Goal: Find specific page/section

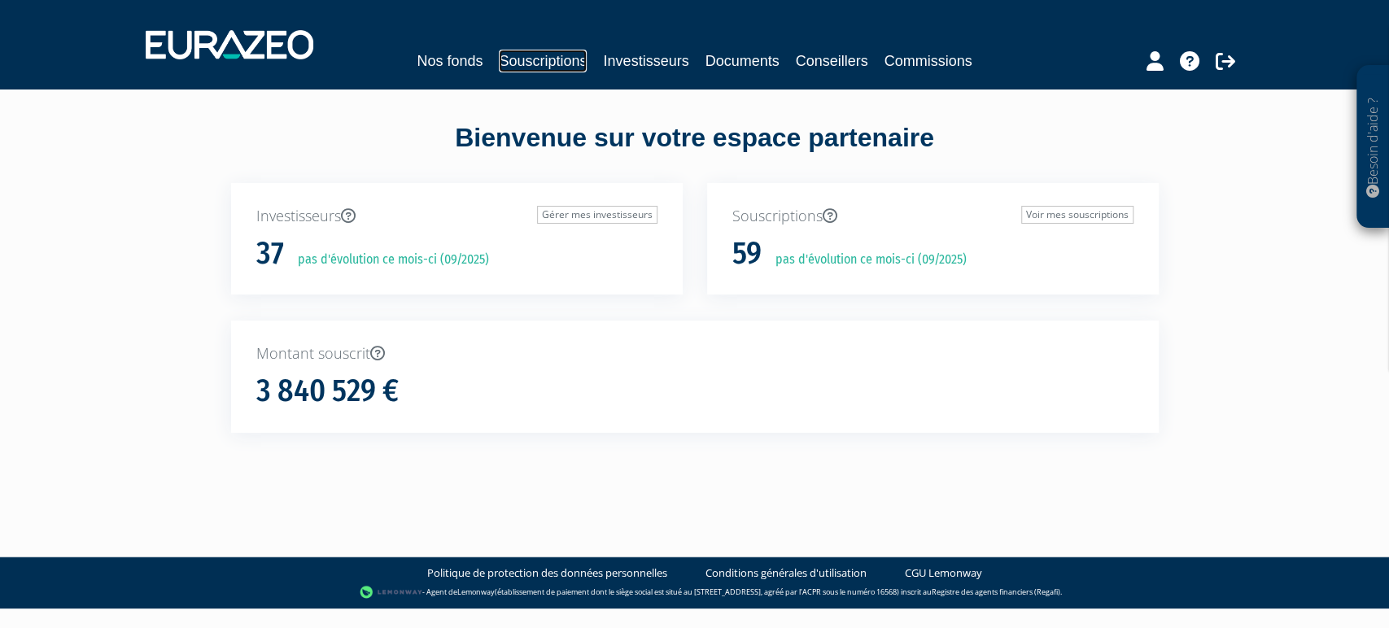
drag, startPoint x: 0, startPoint y: 0, endPoint x: 517, endPoint y: 62, distance: 520.6
click at [517, 62] on link "Souscriptions" at bounding box center [543, 61] width 88 height 23
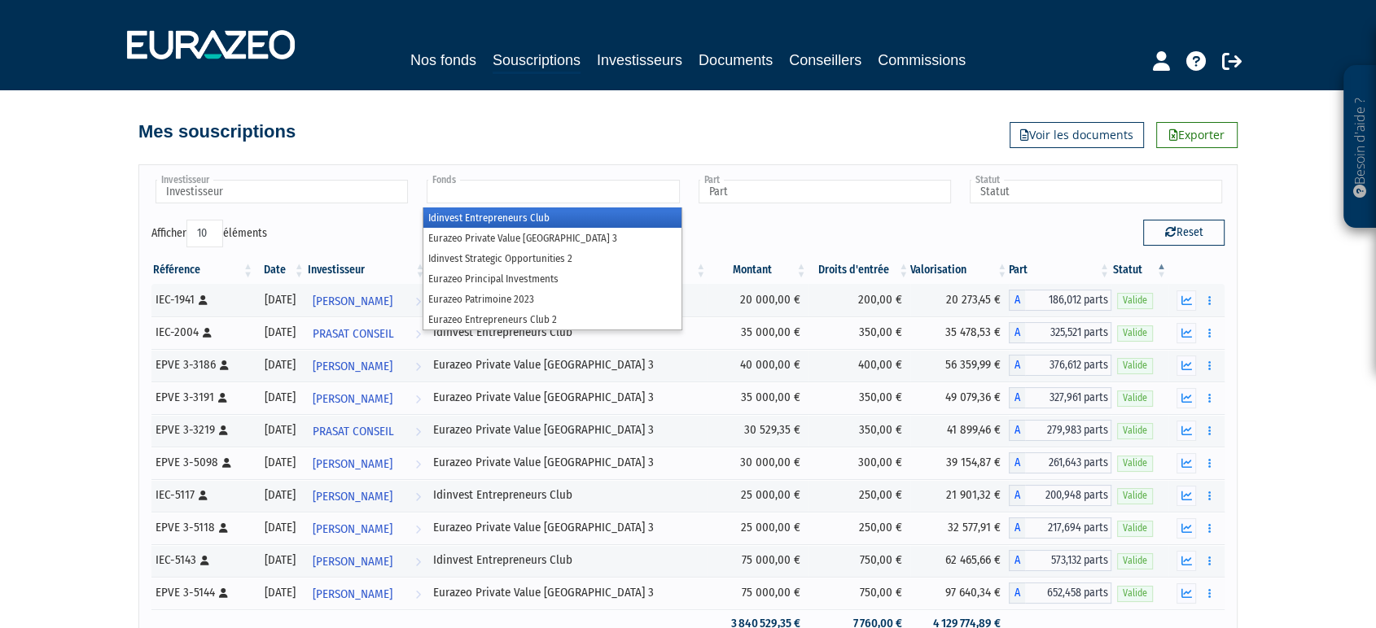
click at [537, 191] on input "text" at bounding box center [553, 192] width 252 height 24
type input "cl"
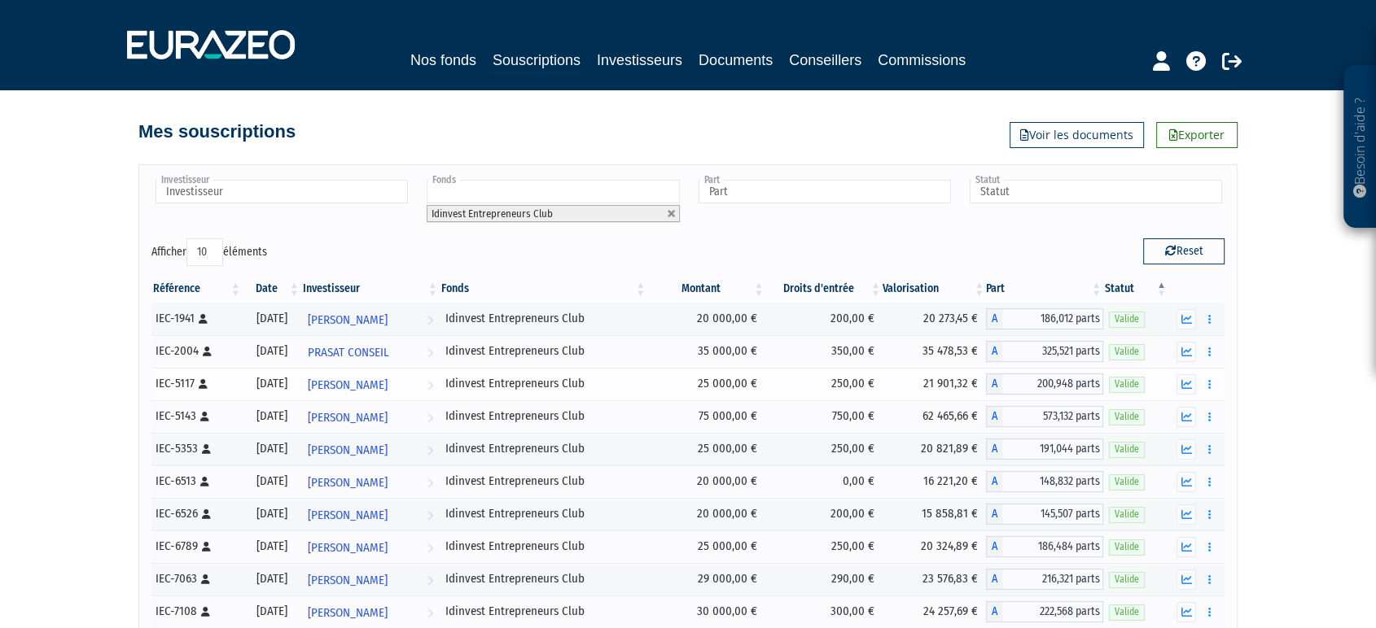
scroll to position [164, 0]
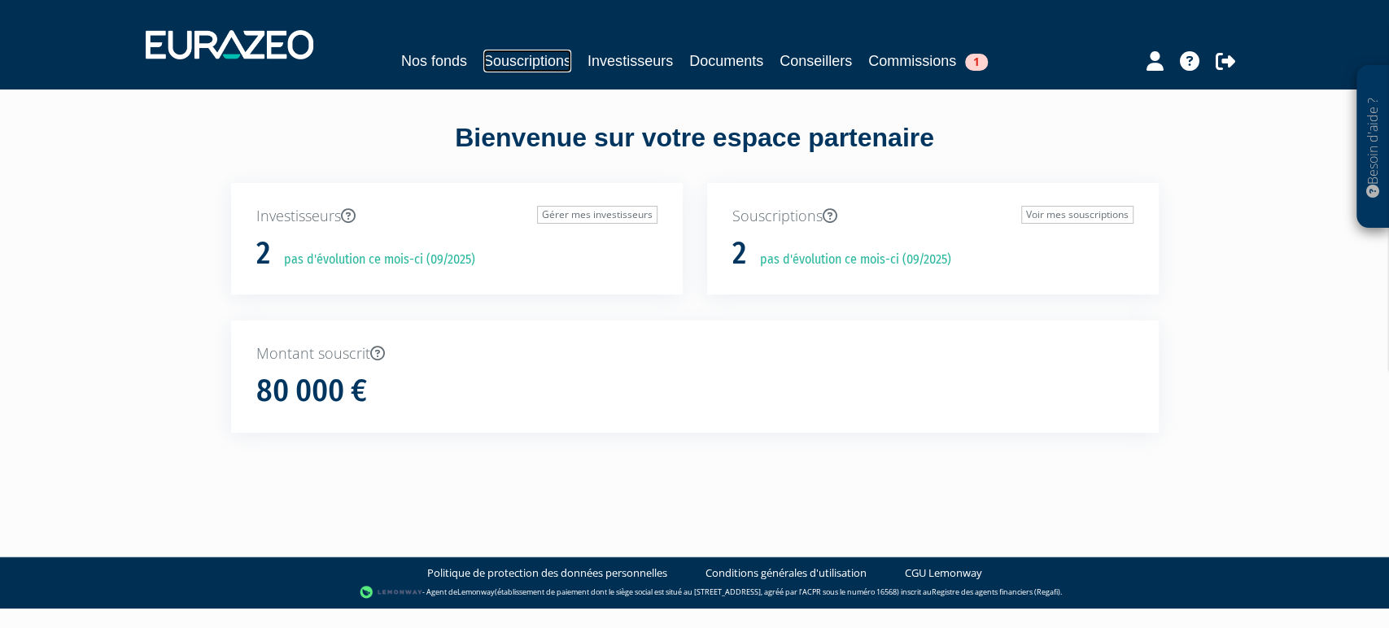
click at [521, 62] on link "Souscriptions" at bounding box center [527, 61] width 88 height 23
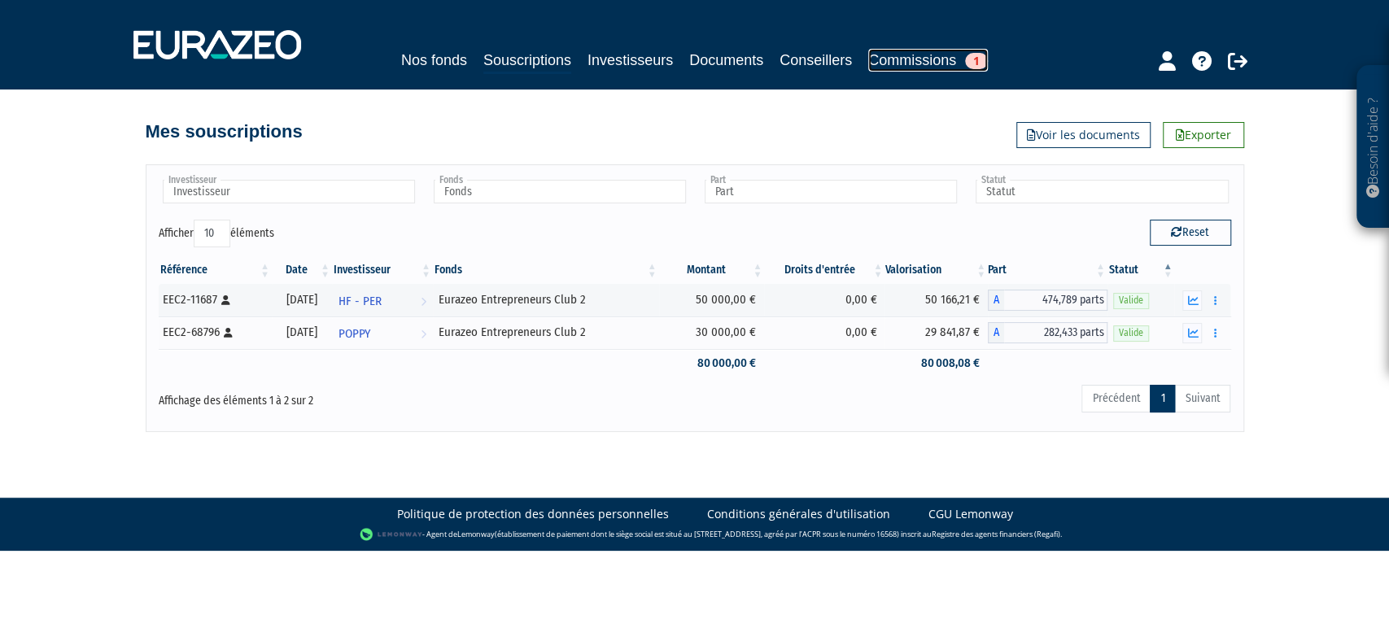
click at [912, 50] on link "Commissions 1" at bounding box center [929, 60] width 120 height 23
